Goal: Transaction & Acquisition: Obtain resource

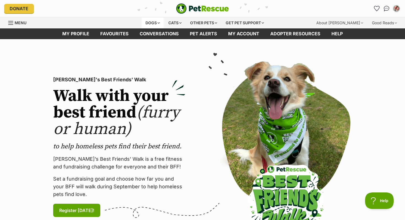
click at [153, 21] on div "Dogs" at bounding box center [152, 22] width 22 height 11
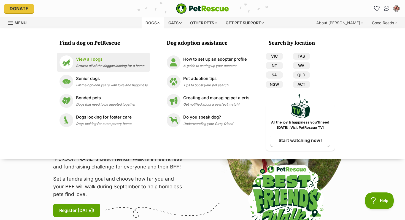
click at [120, 64] on span "Browse all of the doggos looking for a home" at bounding box center [110, 66] width 68 height 4
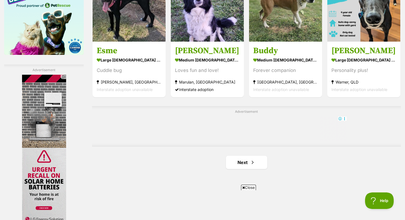
scroll to position [885, 0]
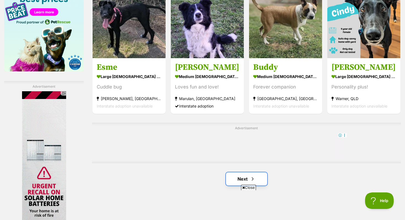
click at [241, 176] on link "Next" at bounding box center [246, 178] width 41 height 13
